Goal: Task Accomplishment & Management: Use online tool/utility

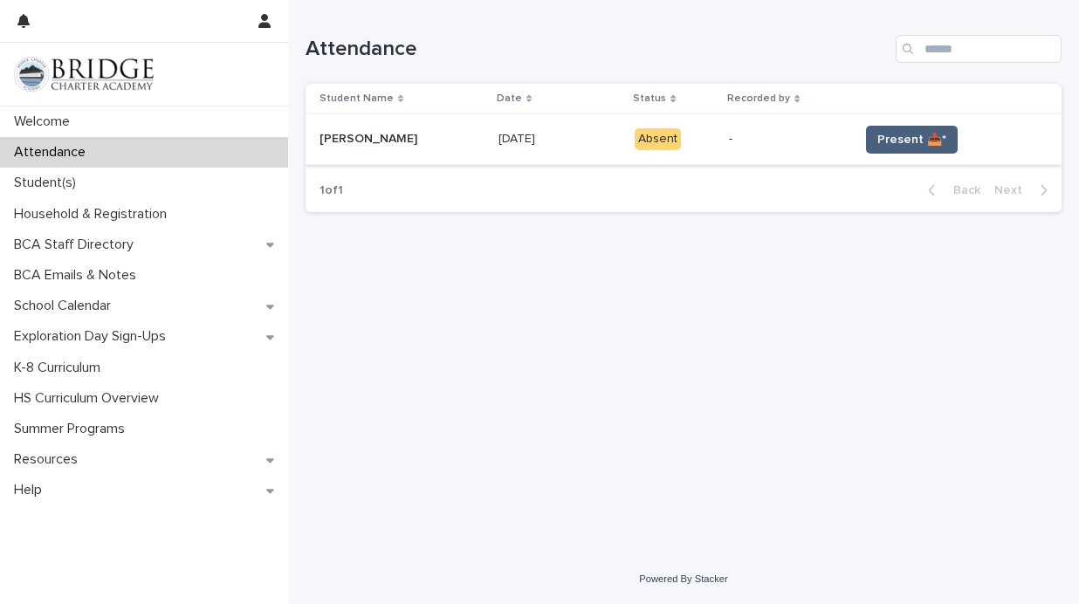
click at [936, 141] on span "Present 📥*" at bounding box center [911, 139] width 69 height 17
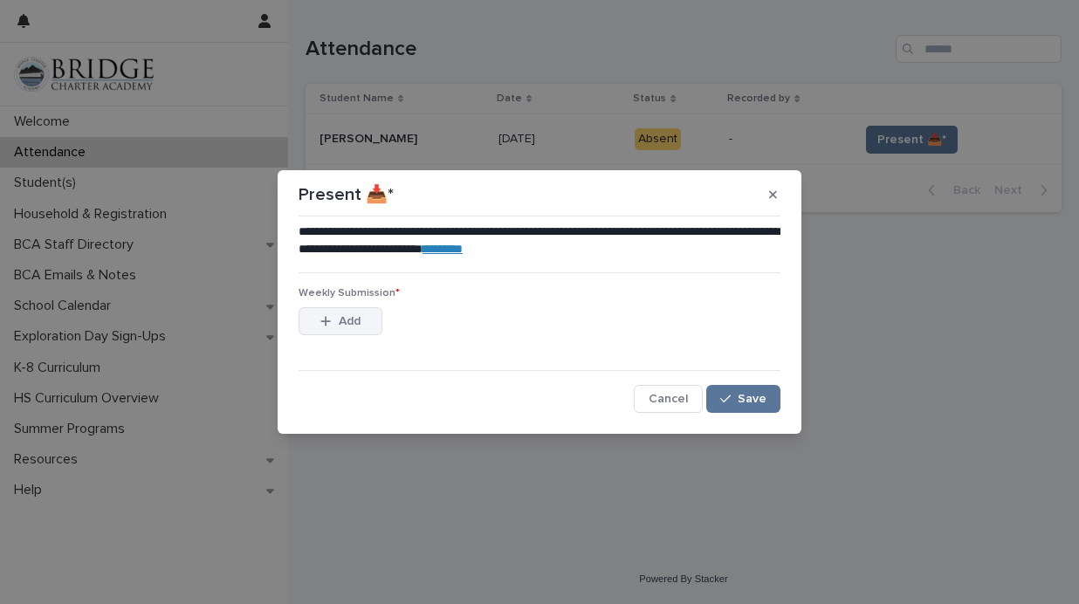
click at [328, 329] on button "Add" at bounding box center [341, 321] width 84 height 28
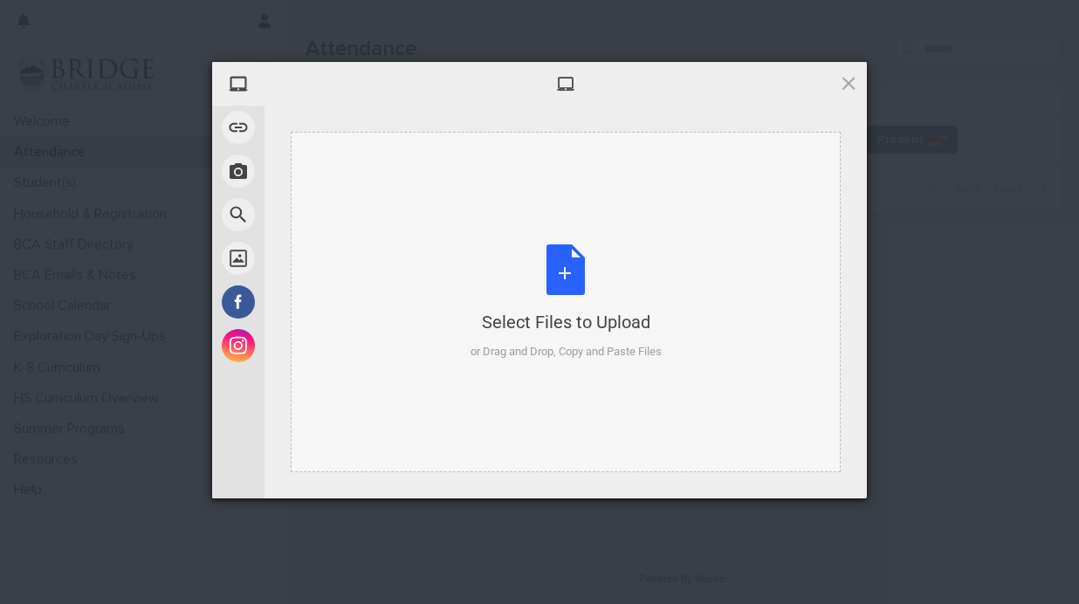
click at [587, 279] on div "Select Files to Upload or Drag and Drop, Copy and Paste Files" at bounding box center [566, 302] width 191 height 116
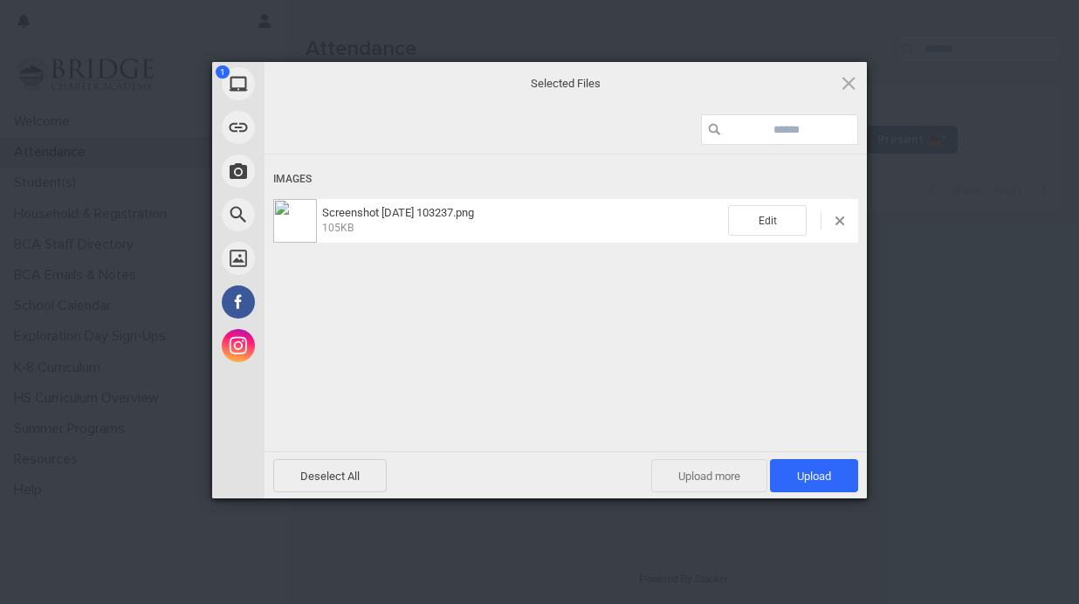
click at [711, 468] on span "Upload more" at bounding box center [709, 475] width 116 height 33
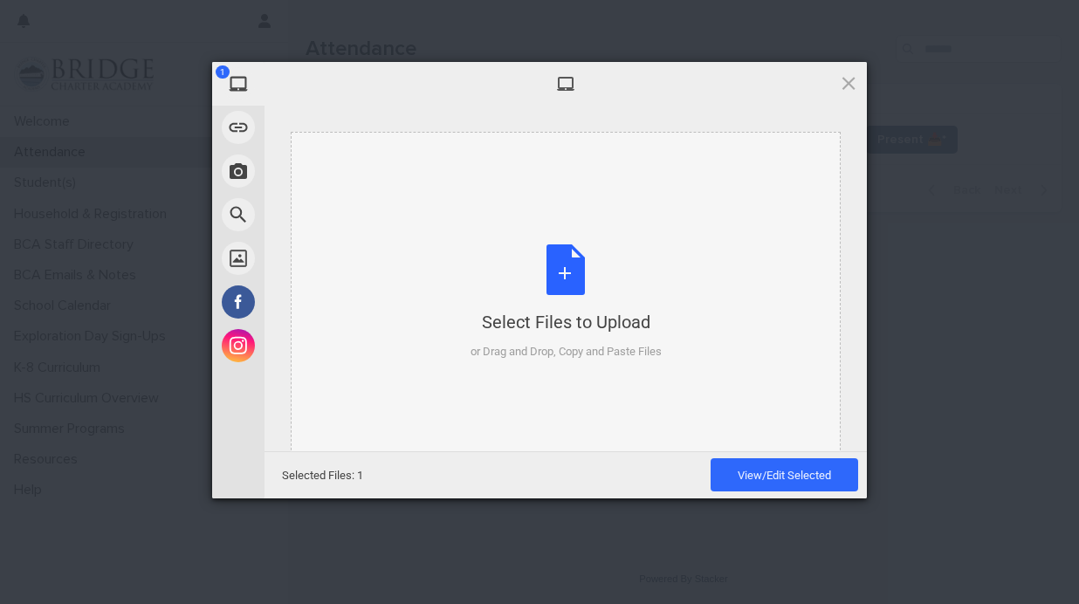
click at [576, 302] on div "Select Files to Upload or Drag and Drop, Copy and Paste Files" at bounding box center [566, 302] width 191 height 116
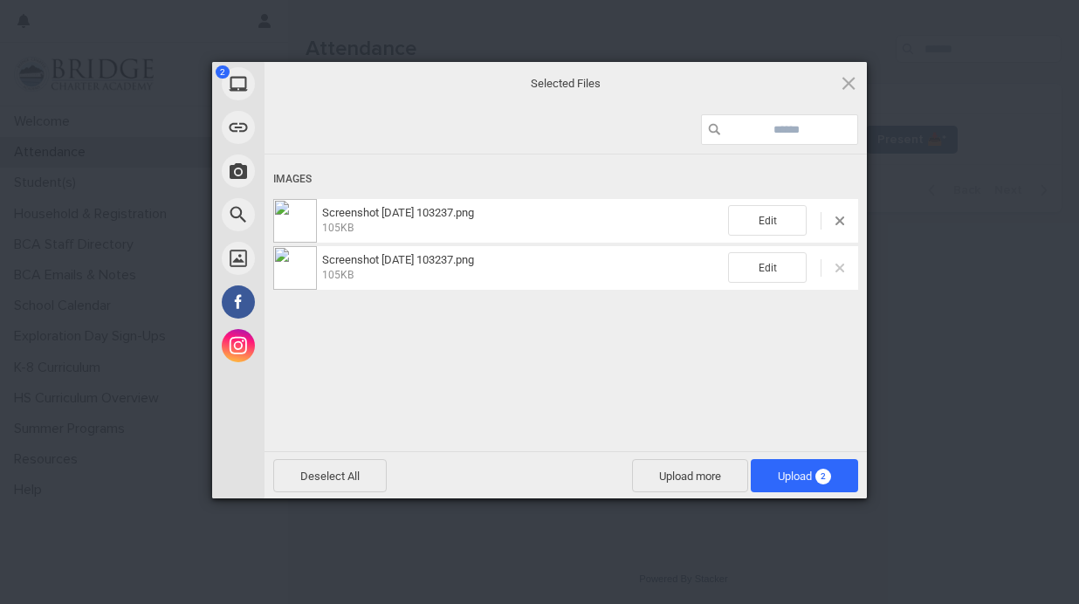
click at [842, 271] on span at bounding box center [840, 268] width 9 height 9
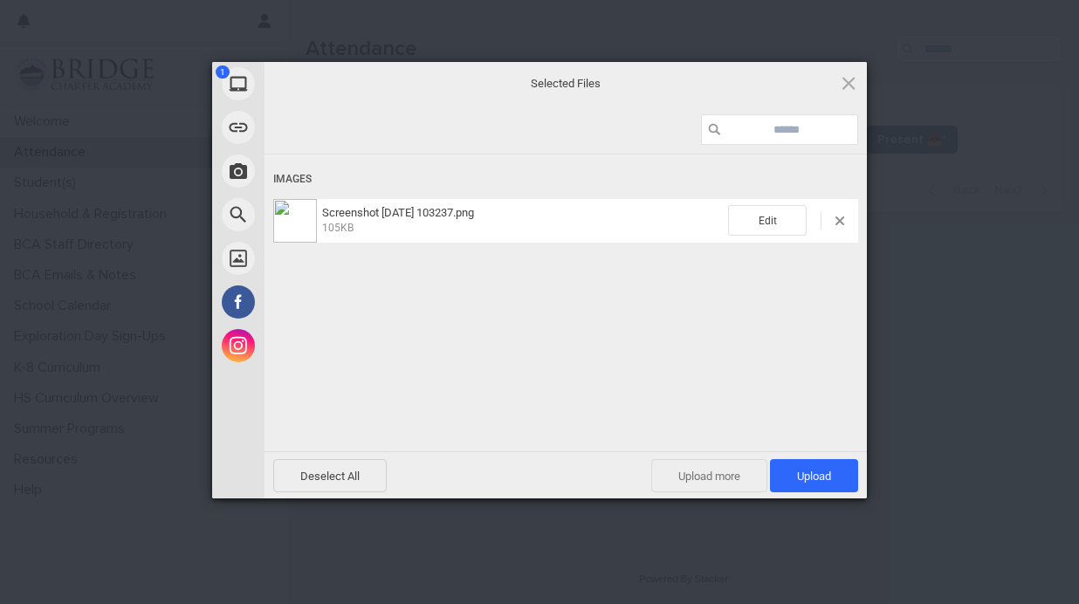
click at [732, 465] on span "Upload more" at bounding box center [709, 475] width 116 height 33
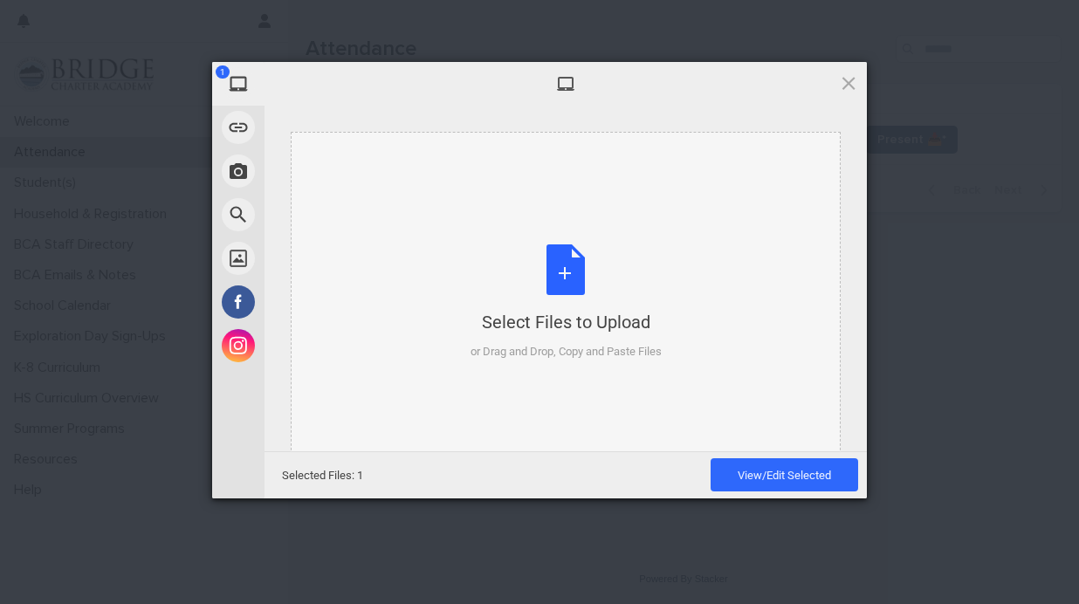
click at [580, 193] on div "Select Files to Upload or Drag and Drop, Copy and Paste Files" at bounding box center [566, 302] width 550 height 340
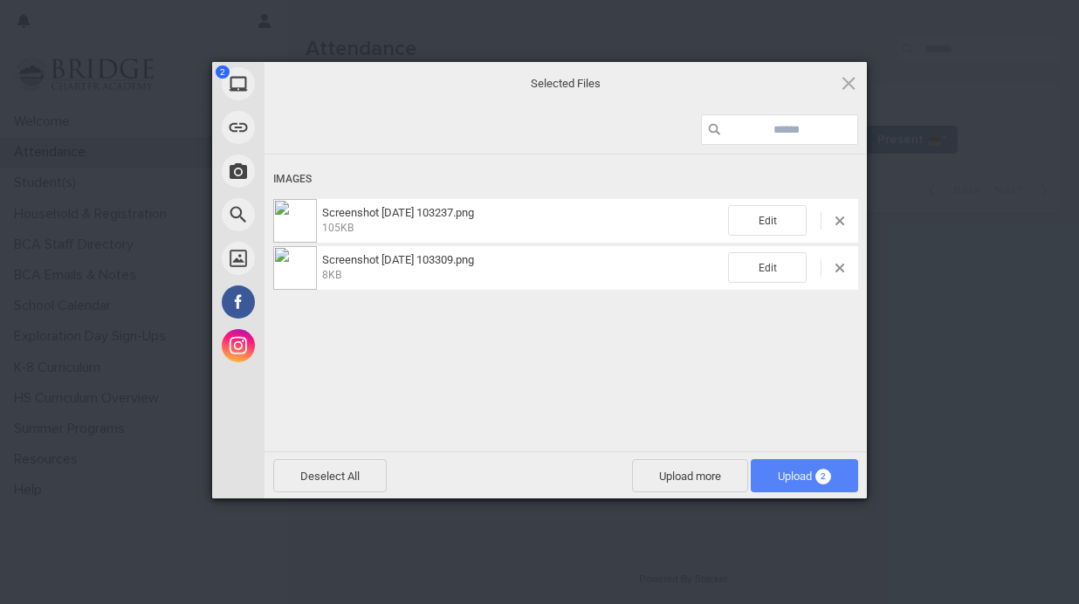
click at [805, 472] on span "Upload 2" at bounding box center [804, 476] width 53 height 13
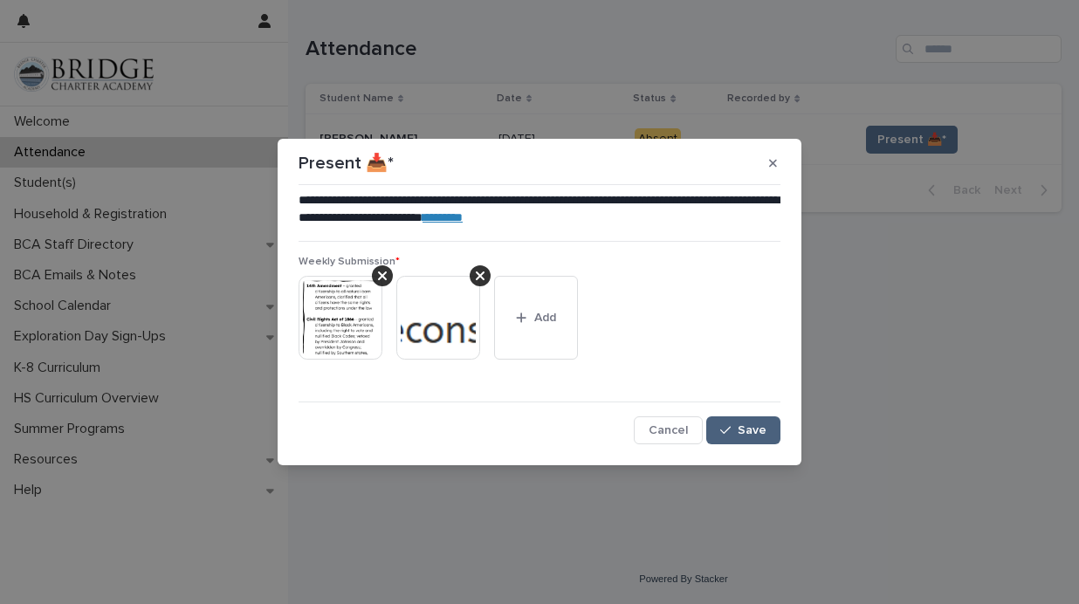
click at [746, 424] on span "Save" at bounding box center [752, 430] width 29 height 12
